Goal: Information Seeking & Learning: Learn about a topic

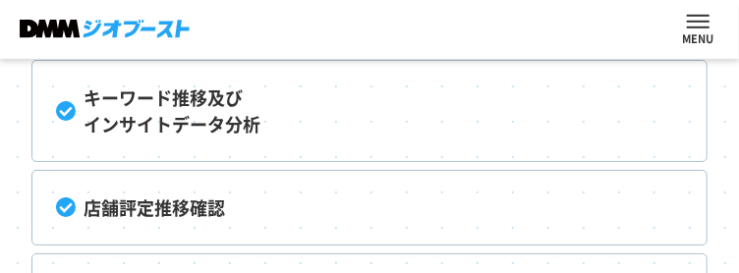
scroll to position [7049, 0]
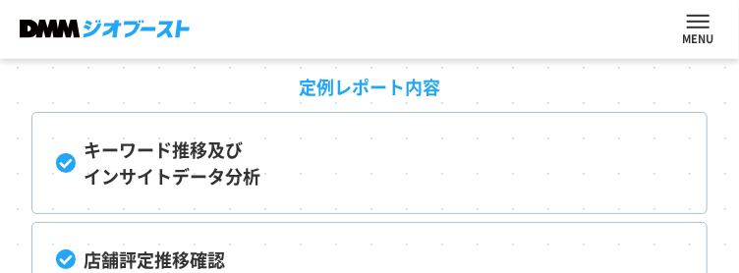
click at [80, 160] on li "キーワード推移及び インサイトデータ分析" at bounding box center [369, 163] width 676 height 102
click at [70, 163] on li "キーワード推移及び インサイトデータ分析" at bounding box center [369, 163] width 676 height 102
click at [68, 163] on li "キーワード推移及び インサイトデータ分析" at bounding box center [369, 163] width 676 height 102
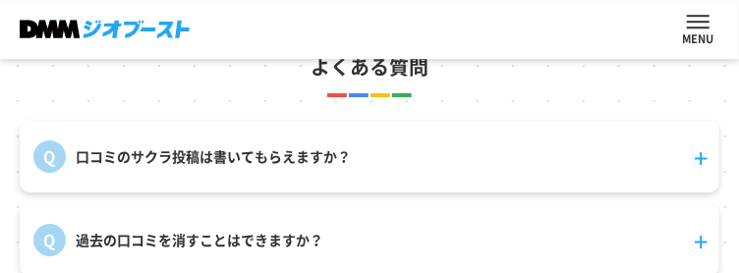
scroll to position [8415, 0]
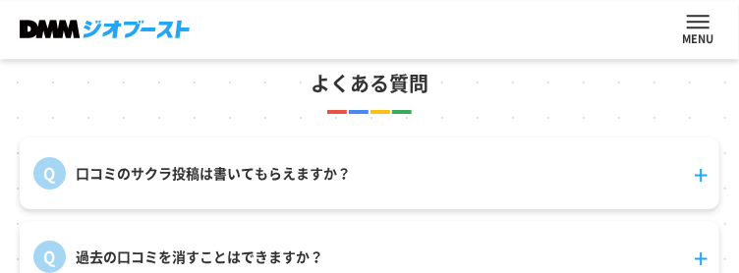
click at [704, 183] on dt "口コミのサクラ投稿は書いてもらえますか？" at bounding box center [370, 164] width 700 height 52
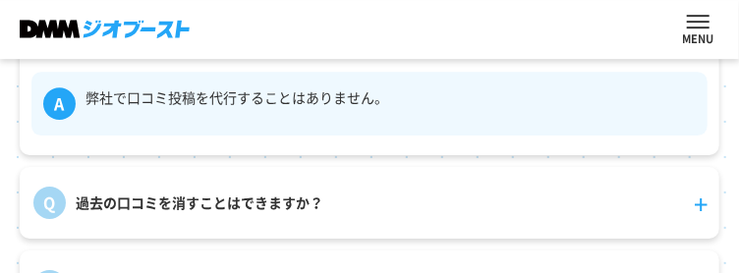
scroll to position [8587, 0]
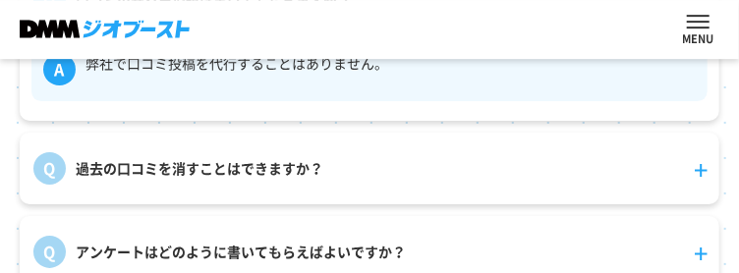
click at [704, 179] on dt "過去の口コミを消すことはできますか？" at bounding box center [370, 159] width 700 height 52
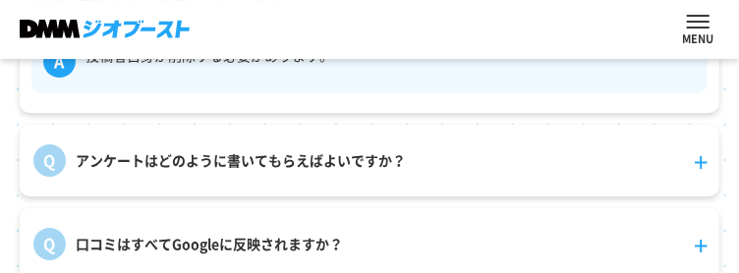
scroll to position [8815, 0]
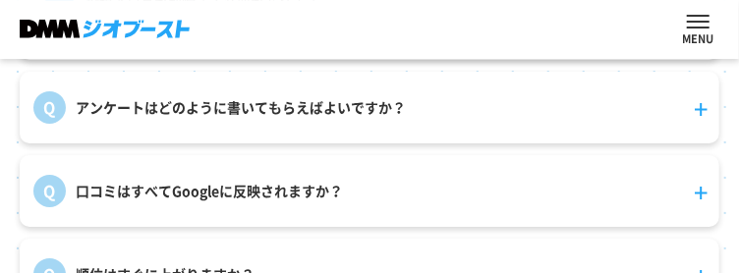
click at [695, 123] on dt "アンケートはどのように書いてもらえばよいですか？" at bounding box center [370, 98] width 700 height 52
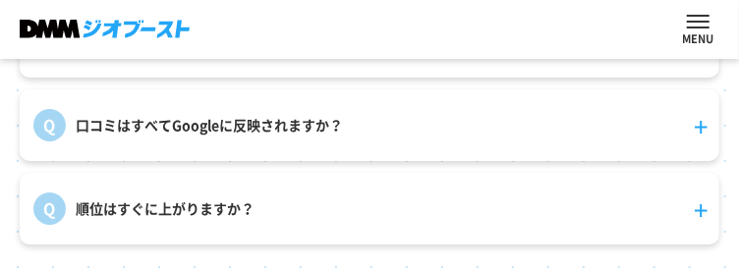
scroll to position [8990, 0]
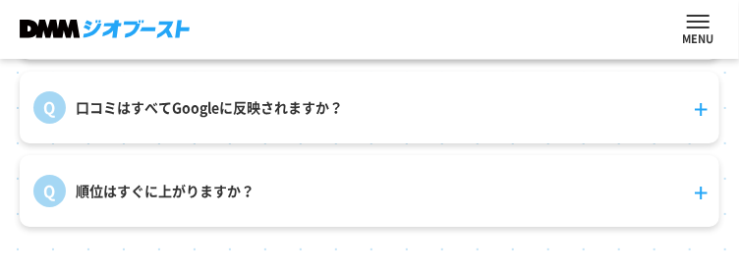
click at [700, 124] on dt "口コミはすべてGoogleに反映されますか？" at bounding box center [370, 98] width 700 height 52
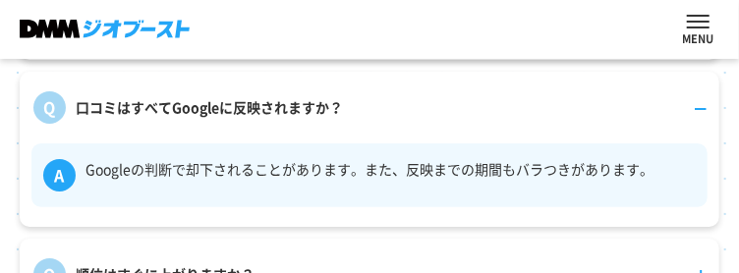
scroll to position [9150, 0]
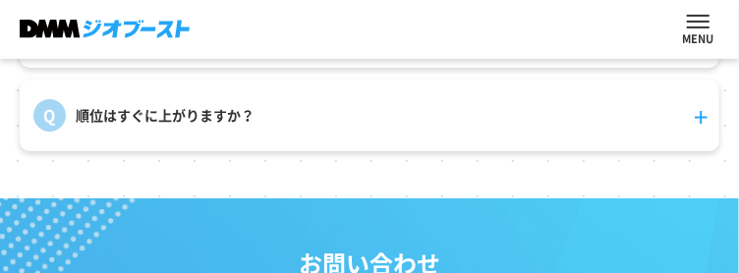
click at [702, 132] on dt "順位はすぐに上がりますか？" at bounding box center [370, 106] width 700 height 52
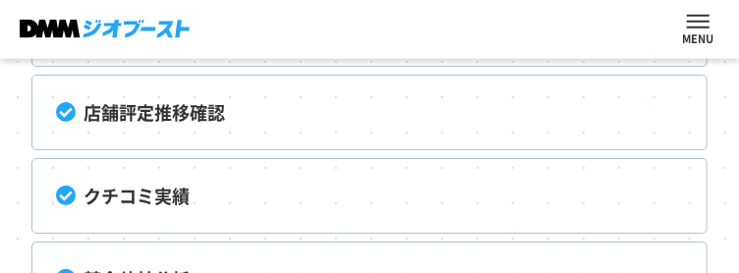
scroll to position [7215, 0]
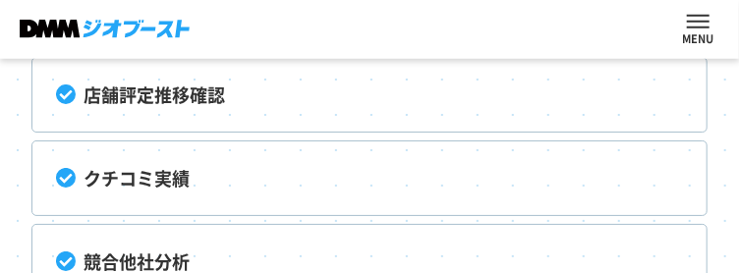
click at [156, 179] on li "クチコミ実績" at bounding box center [369, 179] width 676 height 76
click at [63, 176] on li "クチコミ実績" at bounding box center [369, 179] width 676 height 76
